Goal: Task Accomplishment & Management: Manage account settings

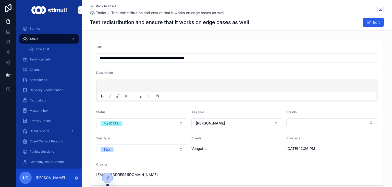
click at [99, 7] on span "Back to Tasks" at bounding box center [106, 6] width 20 height 4
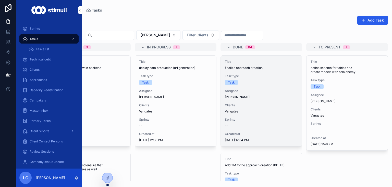
scroll to position [23, 0]
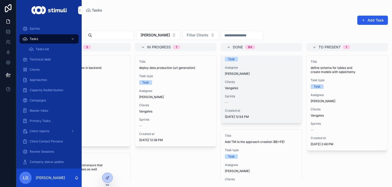
click at [262, 91] on div "Title finalize approach creation Task type Task Assignee [PERSON_NAME] Clients …" at bounding box center [261, 77] width 81 height 90
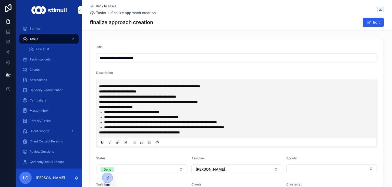
scroll to position [26, 0]
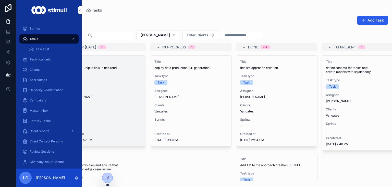
scroll to position [0, 209]
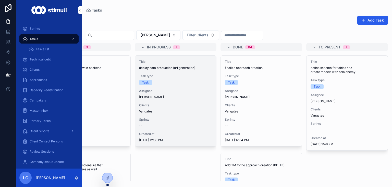
click at [174, 94] on div "Assignee [PERSON_NAME]" at bounding box center [175, 94] width 73 height 10
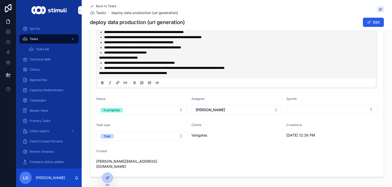
scroll to position [60, 0]
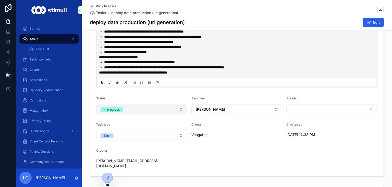
click at [133, 111] on button "In progress" at bounding box center [141, 109] width 91 height 10
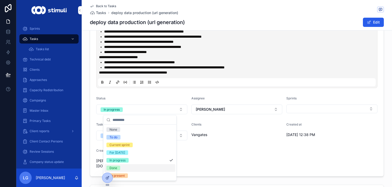
click at [126, 170] on div "Done" at bounding box center [140, 168] width 71 height 8
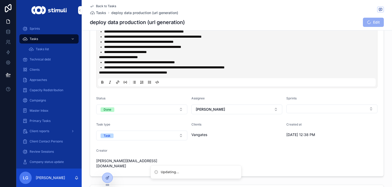
scroll to position [0, 0]
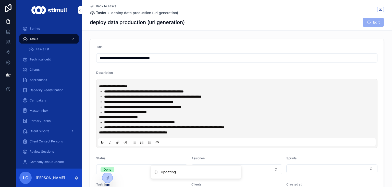
click at [100, 14] on span "Tasks" at bounding box center [101, 12] width 10 height 5
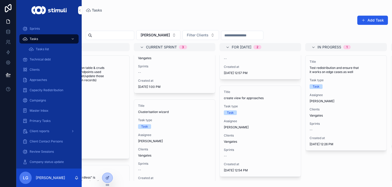
scroll to position [155, 0]
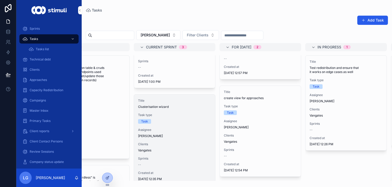
click at [168, 106] on span "Clusterisation wizard" at bounding box center [174, 107] width 73 height 4
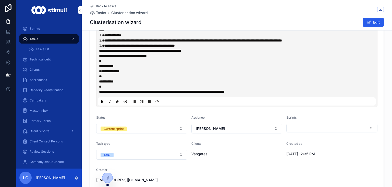
scroll to position [97, 0]
